Goal: Check status

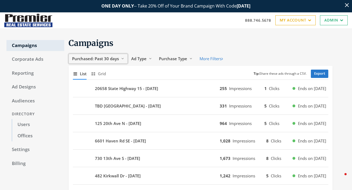
click at [111, 57] on span "Purchased: Past 30 days" at bounding box center [95, 58] width 47 height 5
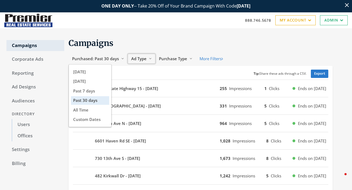
click at [135, 60] on span "Ad Type" at bounding box center [138, 58] width 15 height 5
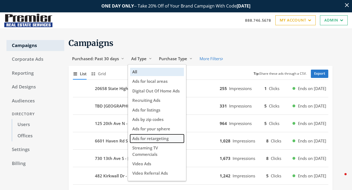
click at [137, 138] on span "Ads for retargeting" at bounding box center [150, 138] width 36 height 5
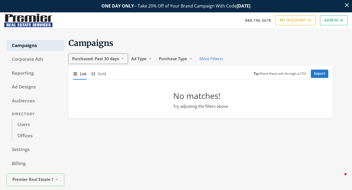
click at [105, 59] on span "Purchased: Past 30 days" at bounding box center [95, 58] width 47 height 5
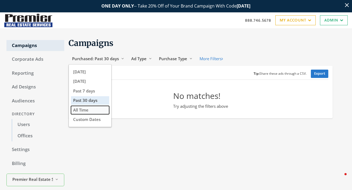
click at [95, 108] on button "All Time" at bounding box center [90, 110] width 38 height 8
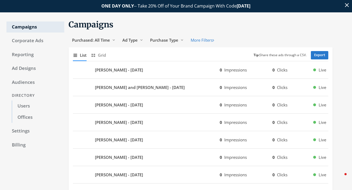
scroll to position [18, 0]
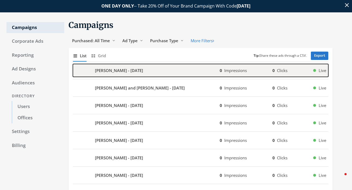
click at [142, 70] on b "[PERSON_NAME] - [DATE]" at bounding box center [119, 70] width 48 height 6
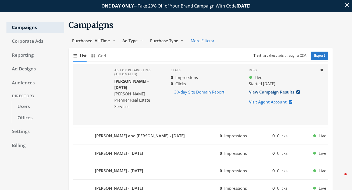
click at [260, 91] on link "View Campaign Results" at bounding box center [276, 92] width 55 height 10
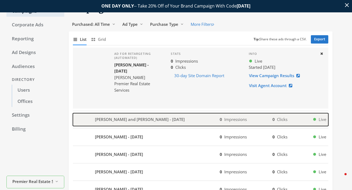
click at [161, 117] on b "[PERSON_NAME] and [PERSON_NAME] - [DATE]" at bounding box center [140, 119] width 90 height 6
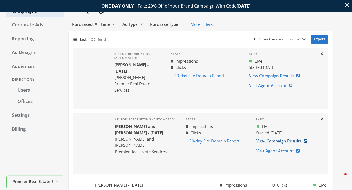
click at [262, 142] on link "View Campaign Results" at bounding box center [283, 141] width 55 height 10
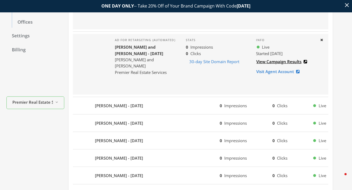
scroll to position [144, 0]
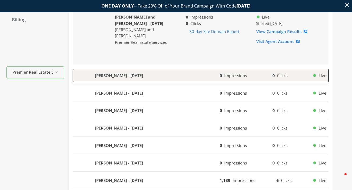
click at [134, 75] on b "[PERSON_NAME] - [DATE]" at bounding box center [119, 76] width 48 height 6
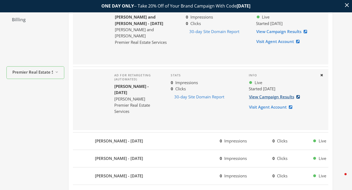
click at [255, 98] on link "View Campaign Results" at bounding box center [276, 97] width 55 height 10
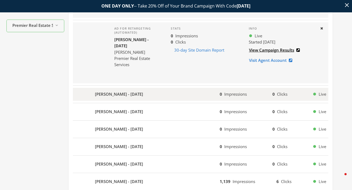
scroll to position [201, 0]
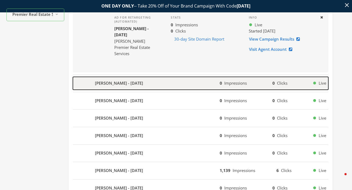
click at [130, 83] on b "[PERSON_NAME] - [DATE]" at bounding box center [119, 83] width 48 height 6
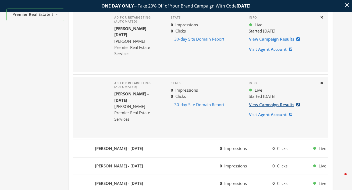
click at [266, 104] on link "View Campaign Results" at bounding box center [276, 105] width 55 height 10
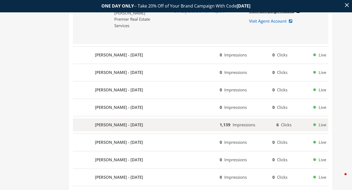
scroll to position [285, 0]
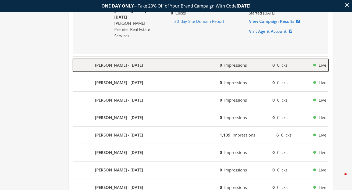
click at [160, 67] on div "[PERSON_NAME] - [DATE]" at bounding box center [146, 65] width 147 height 13
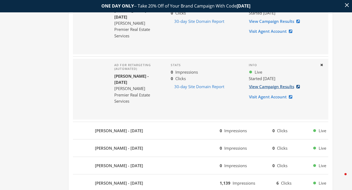
click at [262, 86] on link "View Campaign Results" at bounding box center [276, 87] width 55 height 10
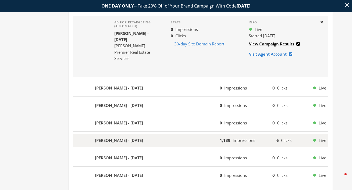
scroll to position [341, 0]
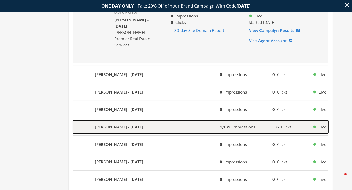
click at [219, 127] on div "[PERSON_NAME] - [DATE]" at bounding box center [146, 126] width 147 height 13
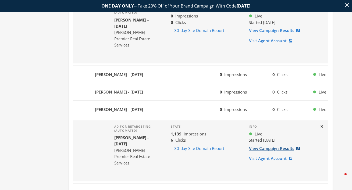
click at [267, 147] on link "View Campaign Results" at bounding box center [276, 148] width 55 height 10
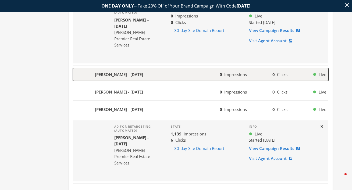
click at [154, 73] on div "[PERSON_NAME] - [DATE]" at bounding box center [146, 74] width 147 height 13
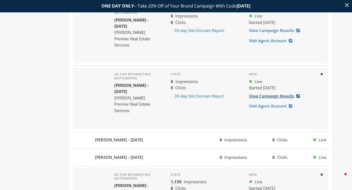
click at [267, 96] on link "View Campaign Results" at bounding box center [276, 96] width 55 height 10
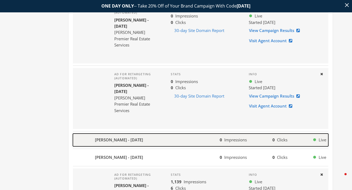
click at [197, 134] on div "[PERSON_NAME] - [DATE]" at bounding box center [146, 140] width 147 height 13
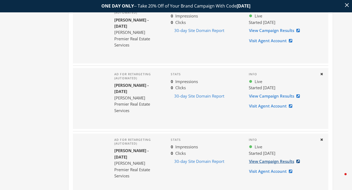
click at [267, 160] on link "View Campaign Results" at bounding box center [276, 161] width 55 height 10
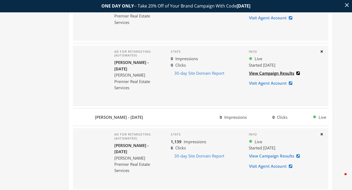
scroll to position [430, 0]
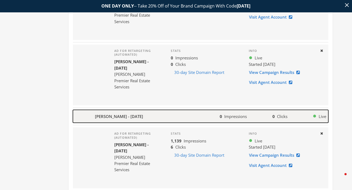
click at [186, 116] on div "[PERSON_NAME] - [DATE]" at bounding box center [146, 116] width 147 height 13
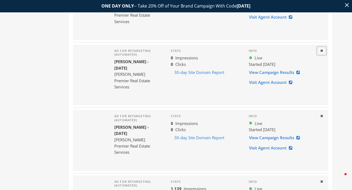
click at [320, 49] on icon at bounding box center [321, 50] width 3 height 3
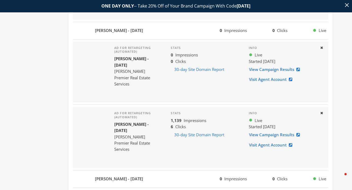
scroll to position [459, 0]
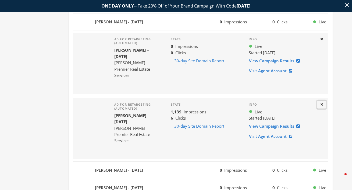
click at [323, 103] on button "Close" at bounding box center [321, 104] width 9 height 8
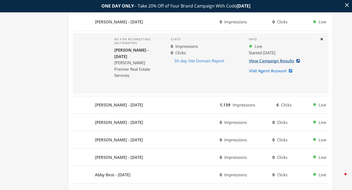
click at [278, 62] on link "View Campaign Results" at bounding box center [276, 61] width 55 height 10
click at [321, 41] on button "Close" at bounding box center [321, 39] width 9 height 8
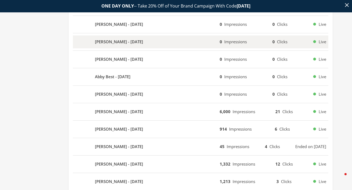
scroll to position [506, 0]
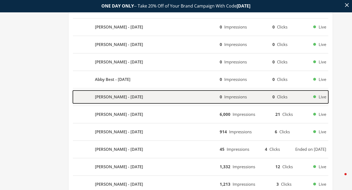
click at [218, 95] on div "[PERSON_NAME] - [DATE]" at bounding box center [146, 97] width 147 height 13
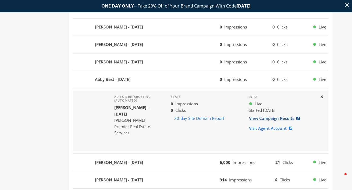
click at [259, 120] on link "View Campaign Results" at bounding box center [276, 118] width 55 height 10
click at [319, 96] on button "Close" at bounding box center [321, 97] width 9 height 8
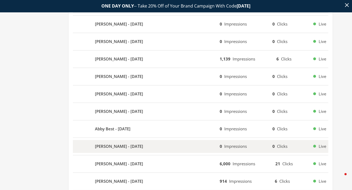
scroll to position [456, 0]
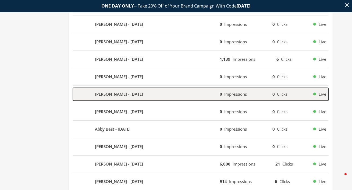
click at [245, 95] on span "Impressions" at bounding box center [235, 93] width 23 height 5
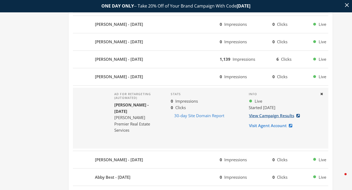
click at [264, 113] on link "View Campaign Results" at bounding box center [276, 116] width 55 height 10
click at [321, 92] on icon at bounding box center [321, 93] width 3 height 3
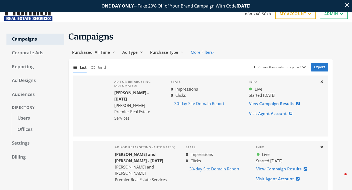
scroll to position [0, 0]
